Goal: Find specific page/section: Find specific page/section

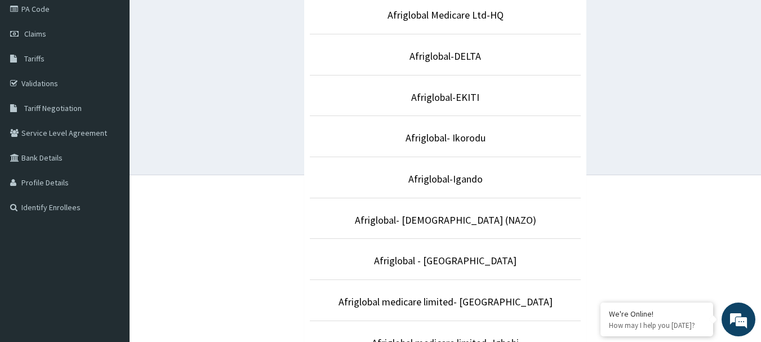
scroll to position [158, 0]
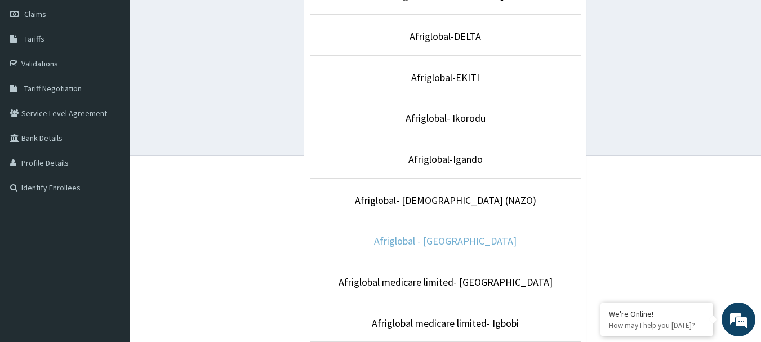
click at [476, 240] on link "Afriglobal - [GEOGRAPHIC_DATA]" at bounding box center [445, 240] width 142 height 13
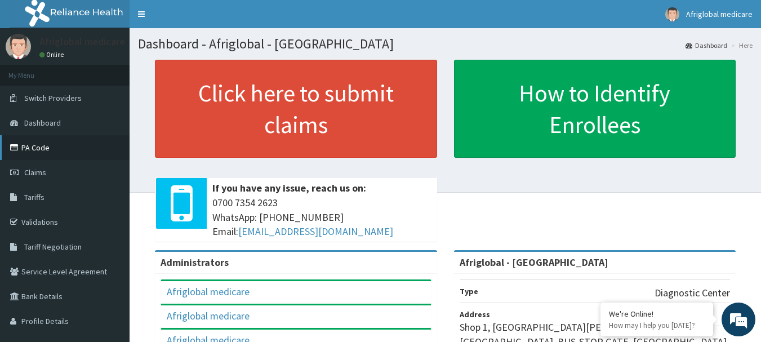
click at [44, 144] on link "PA Code" at bounding box center [64, 147] width 129 height 25
